Goal: Find specific page/section: Find specific page/section

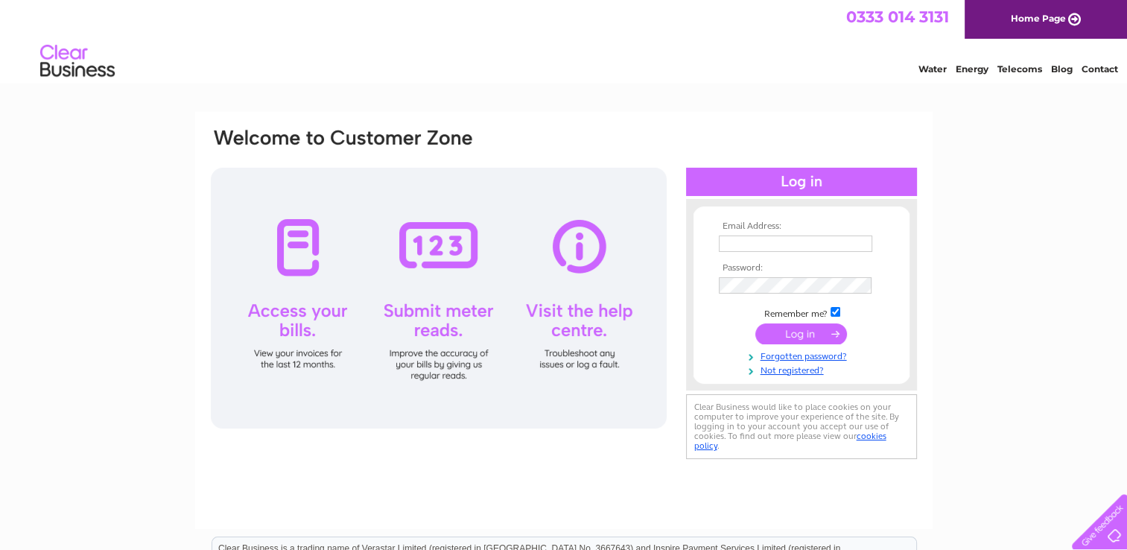
type input "waynegondor@btinternet.com"
click at [798, 335] on input "submit" at bounding box center [801, 333] width 92 height 21
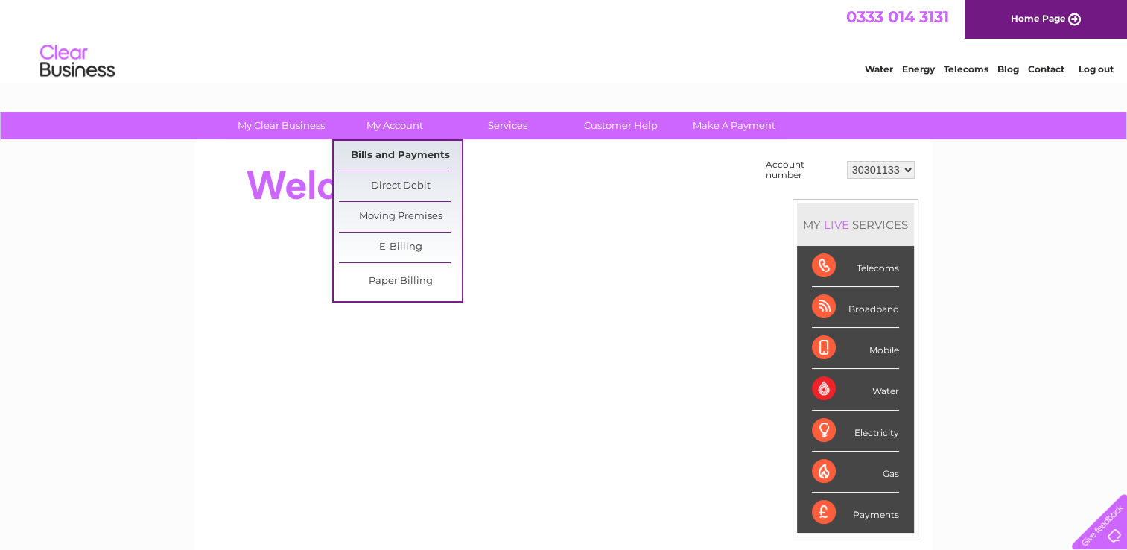
click at [405, 153] on link "Bills and Payments" at bounding box center [400, 156] width 123 height 30
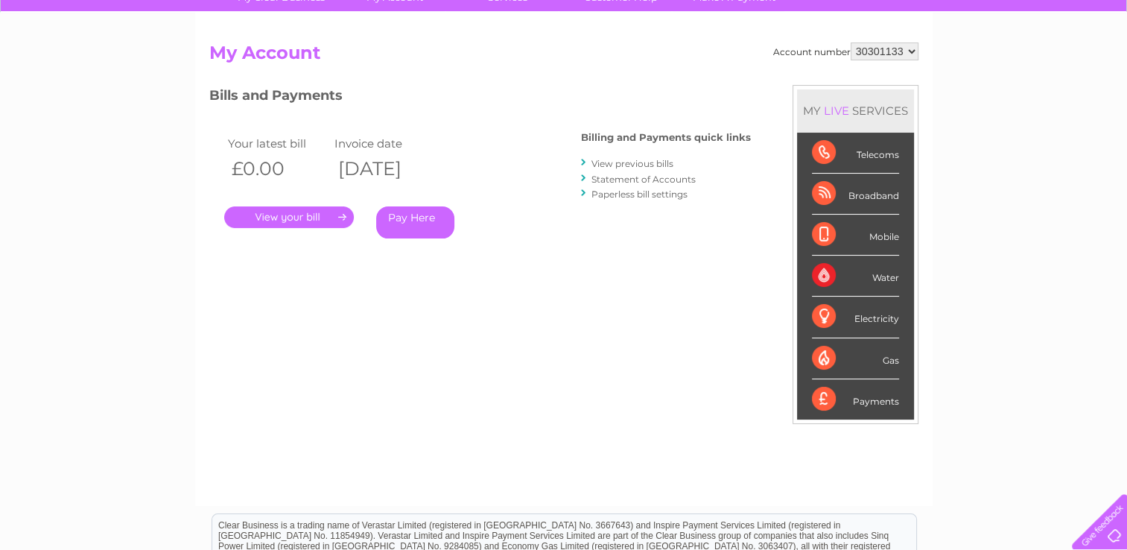
scroll to position [149, 0]
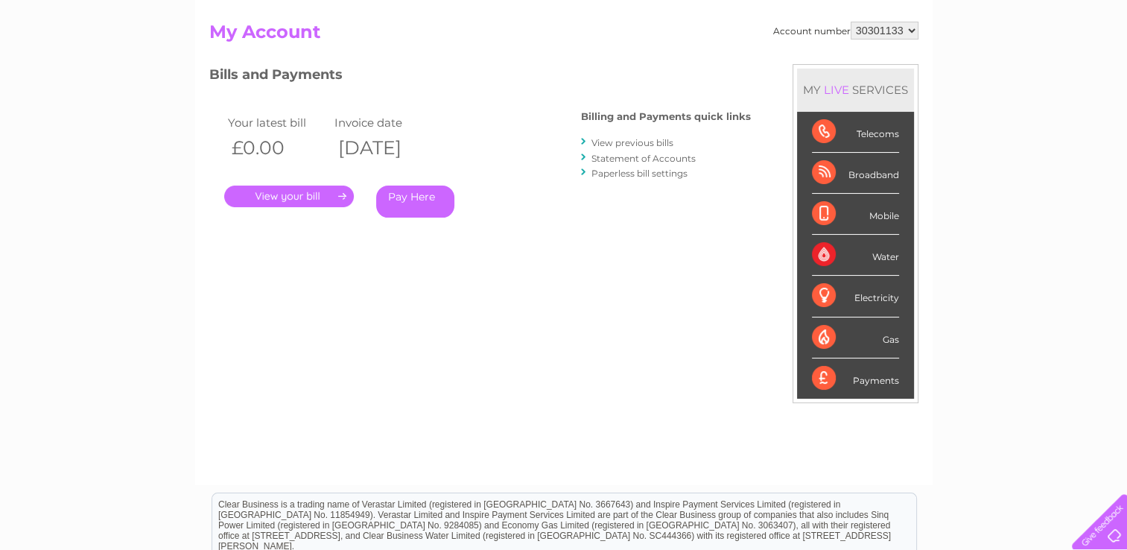
click at [644, 144] on link "View previous bills" at bounding box center [632, 142] width 82 height 11
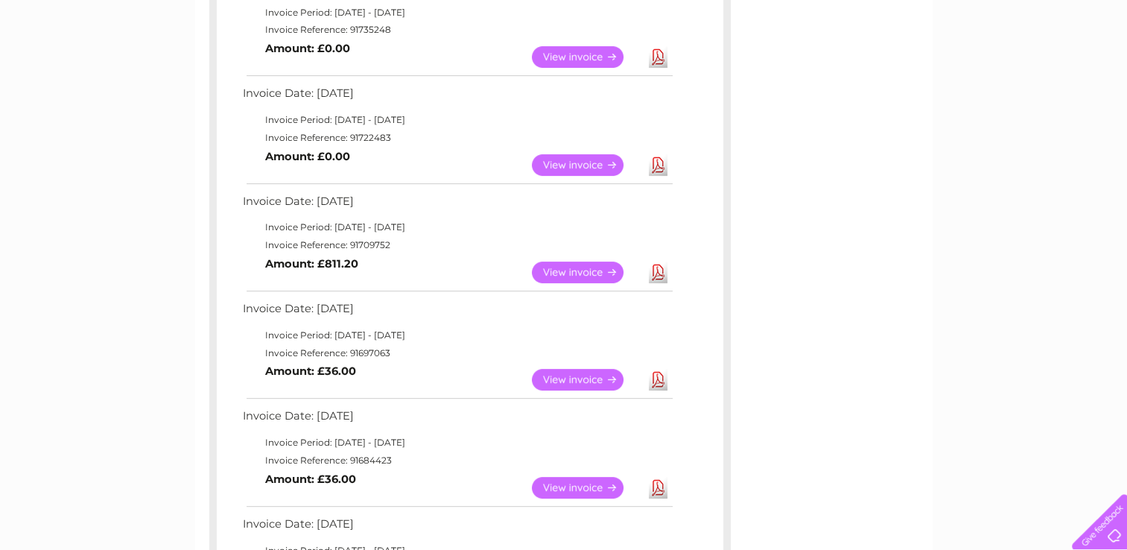
scroll to position [447, 0]
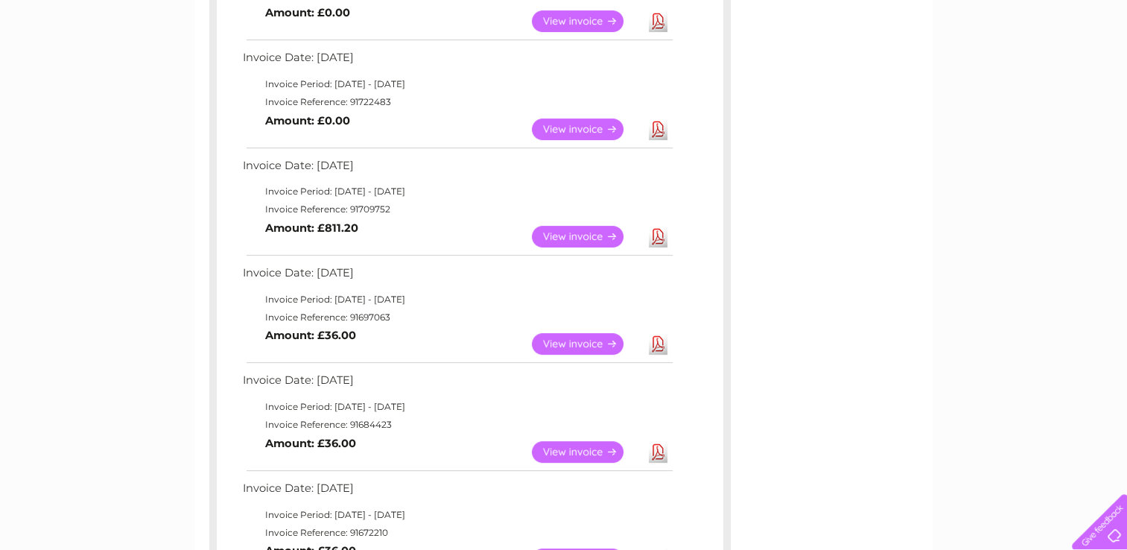
click at [577, 237] on link "View" at bounding box center [586, 237] width 109 height 22
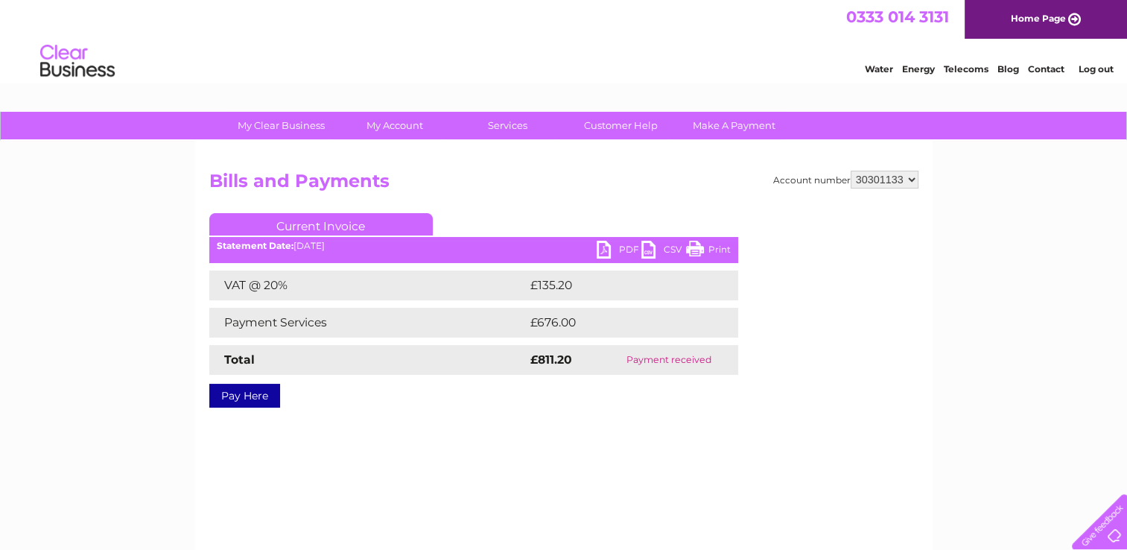
click at [715, 242] on link "Print" at bounding box center [708, 252] width 45 height 22
